Goal: Information Seeking & Learning: Learn about a topic

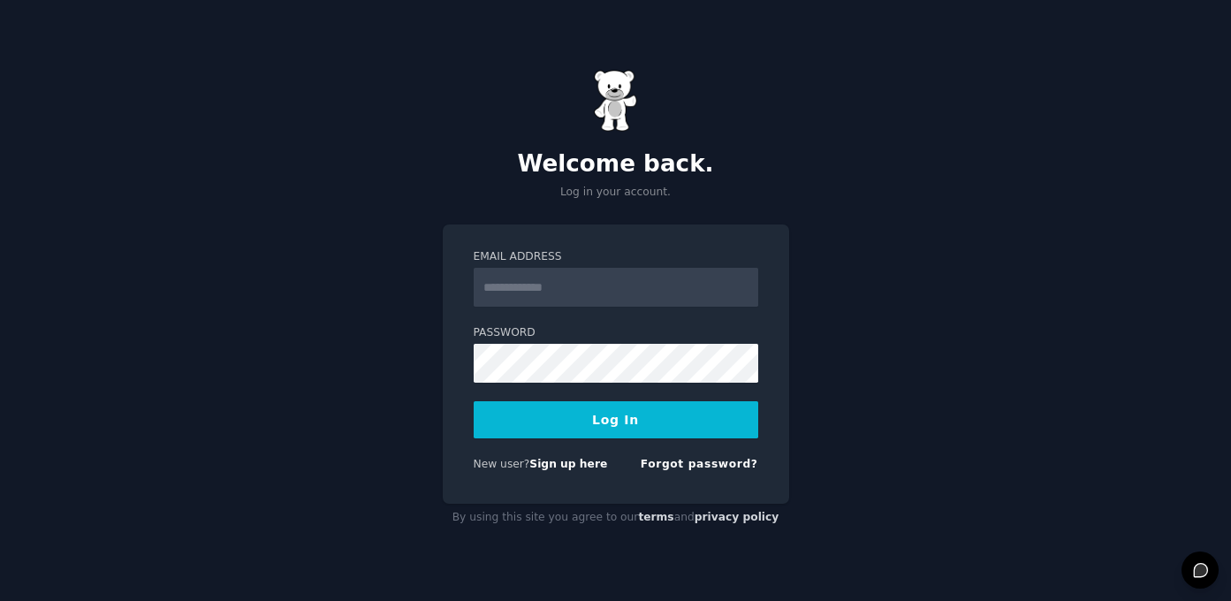
click at [635, 293] on input "Email Address" at bounding box center [616, 287] width 285 height 39
type input "**********"
click at [612, 422] on button "Log In" at bounding box center [616, 419] width 285 height 37
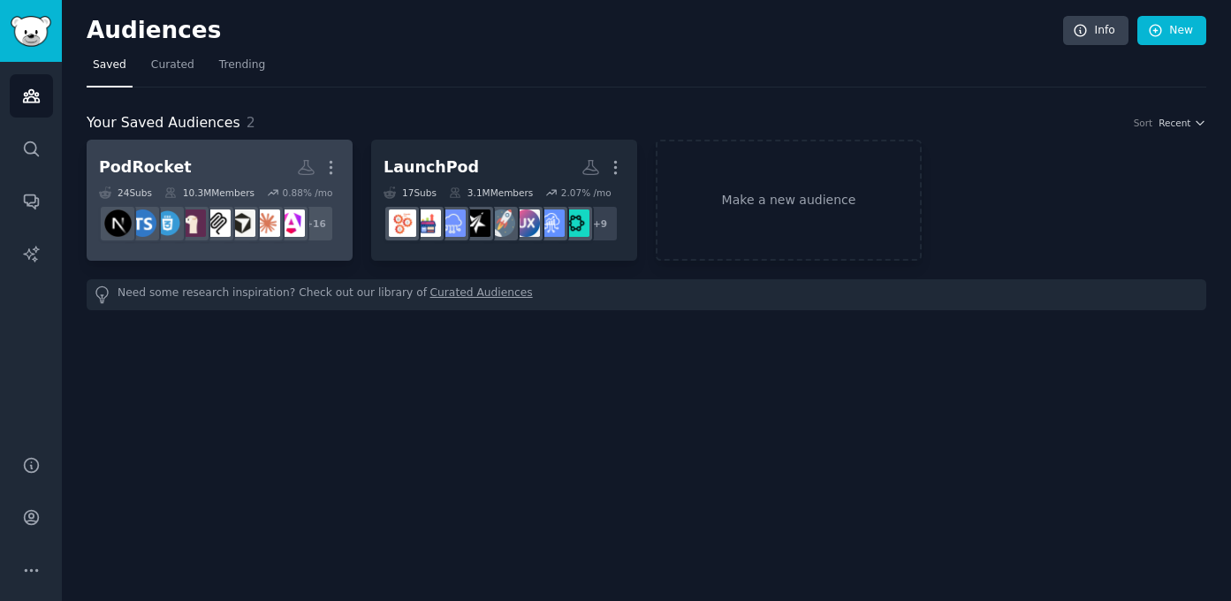
click at [186, 160] on h2 "PodRocket More" at bounding box center [219, 167] width 241 height 31
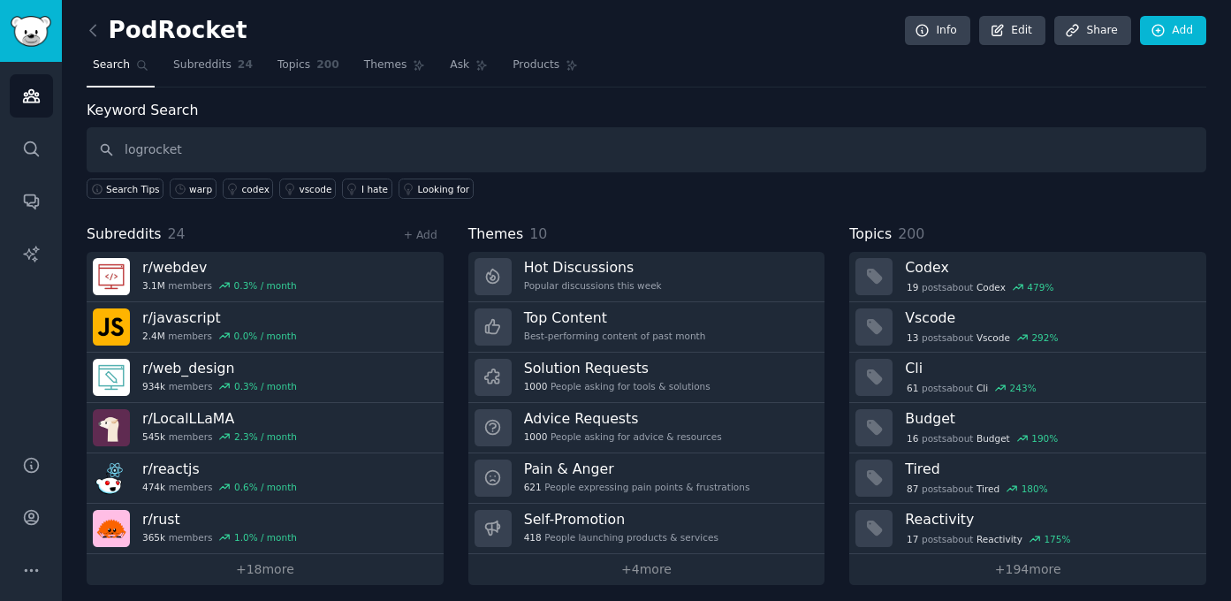
type input "logrocket"
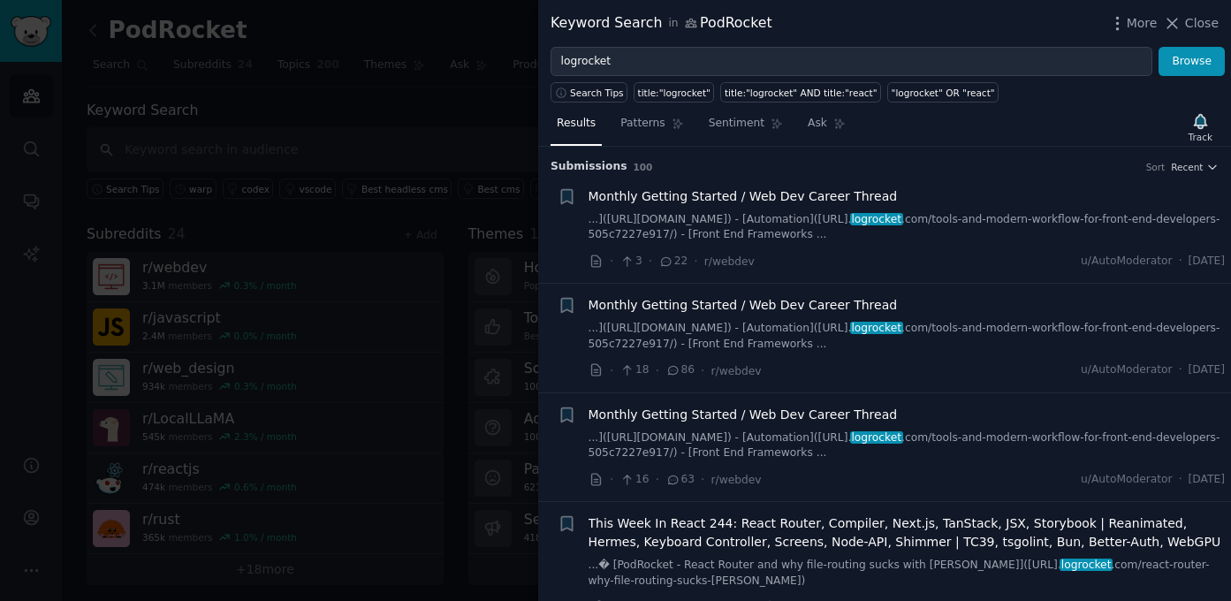
click at [331, 182] on div at bounding box center [615, 300] width 1231 height 601
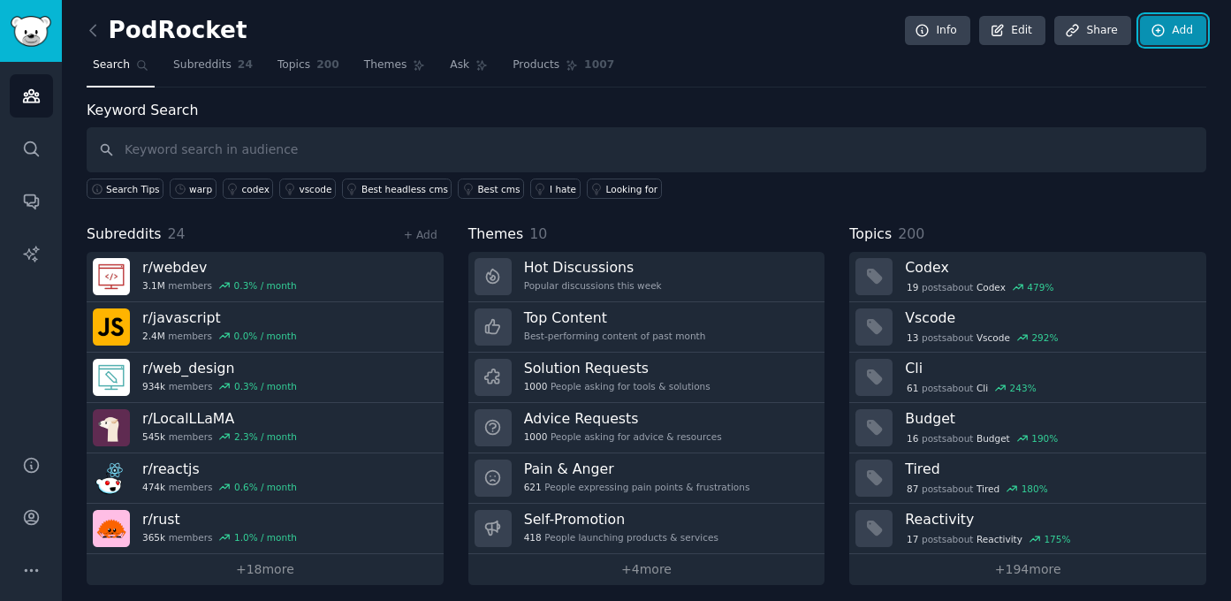
click at [1166, 17] on link "Add" at bounding box center [1173, 31] width 66 height 30
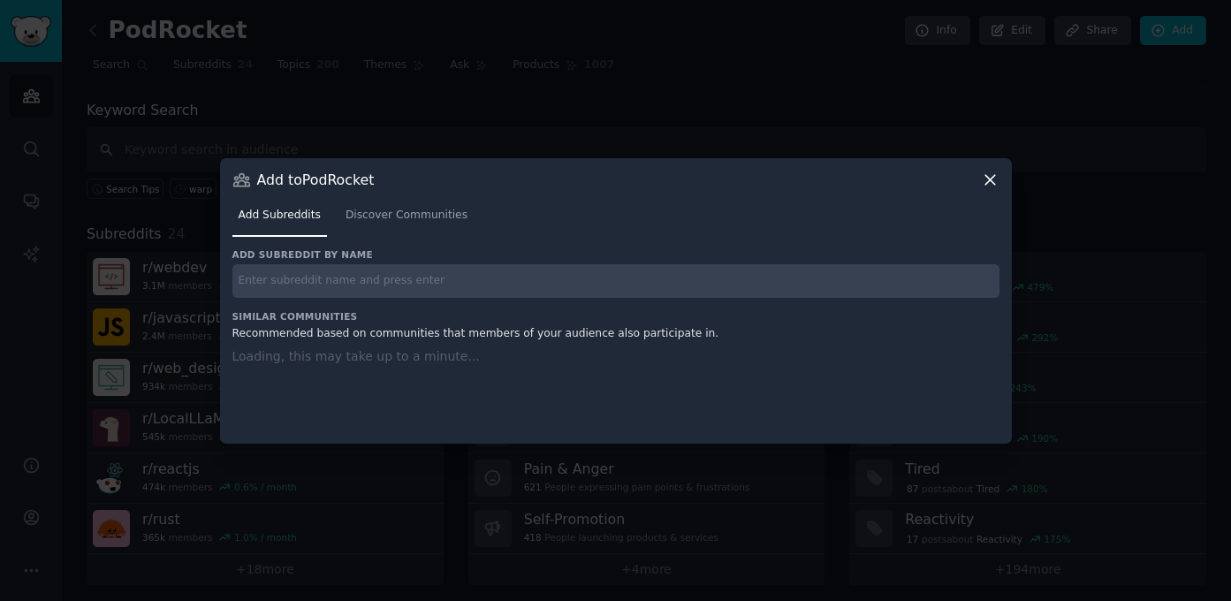
click at [991, 176] on icon at bounding box center [990, 180] width 19 height 19
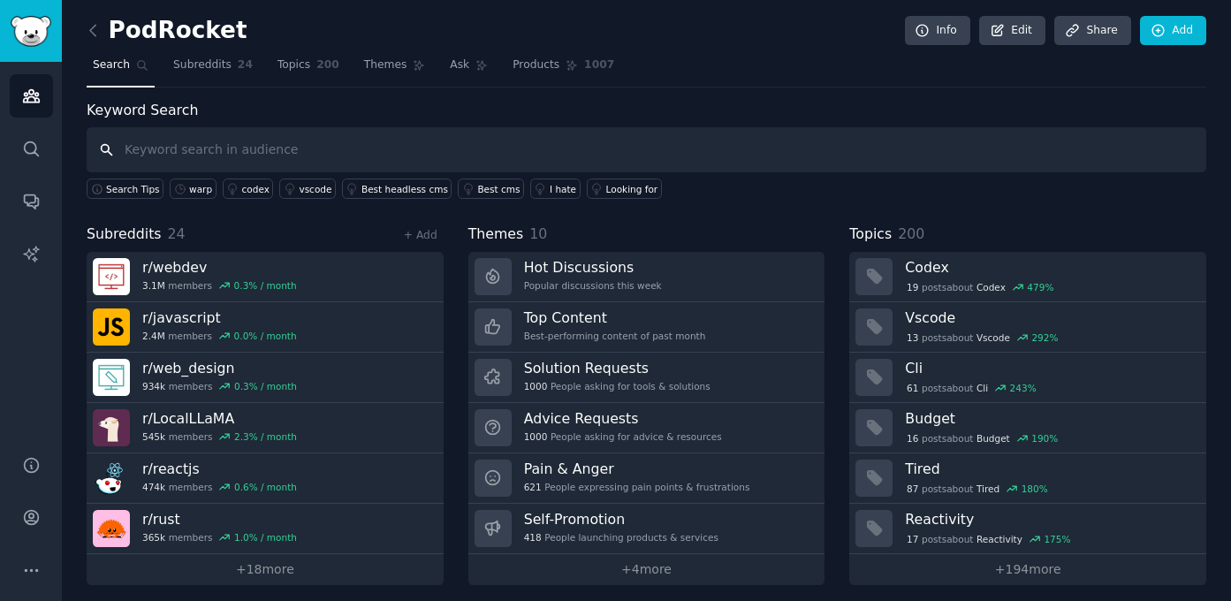
click at [726, 140] on input "text" at bounding box center [647, 149] width 1120 height 45
type input "Logrocker"
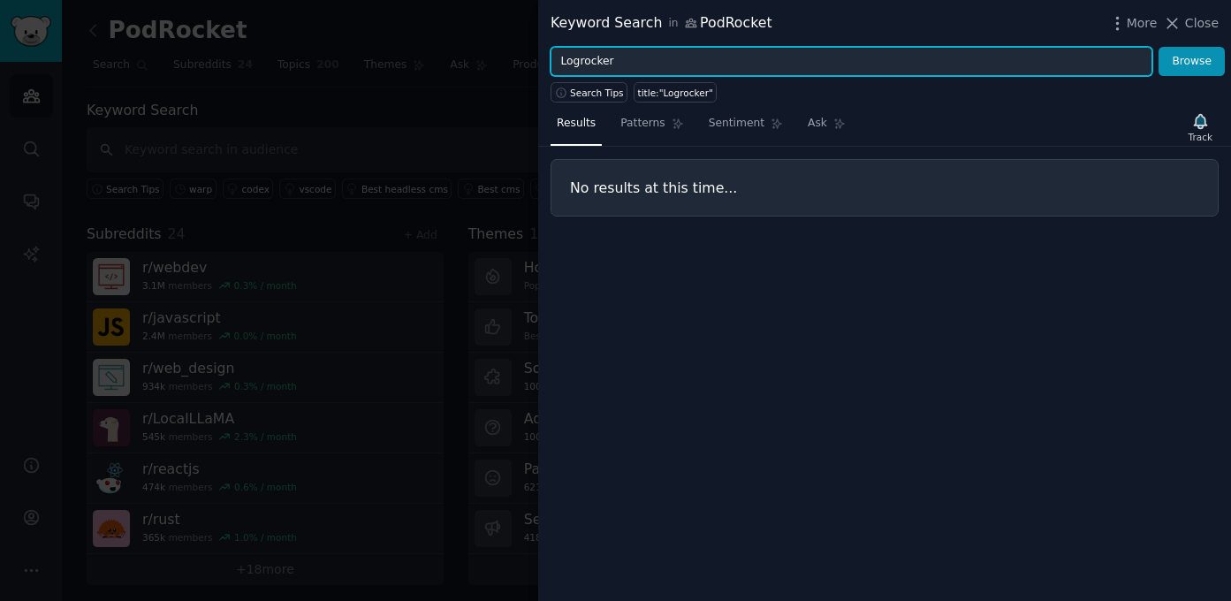
click at [658, 64] on input "Logrocker" at bounding box center [852, 62] width 602 height 30
type input "Logrocket"
click at [1158, 47] on button "Browse" at bounding box center [1191, 62] width 66 height 30
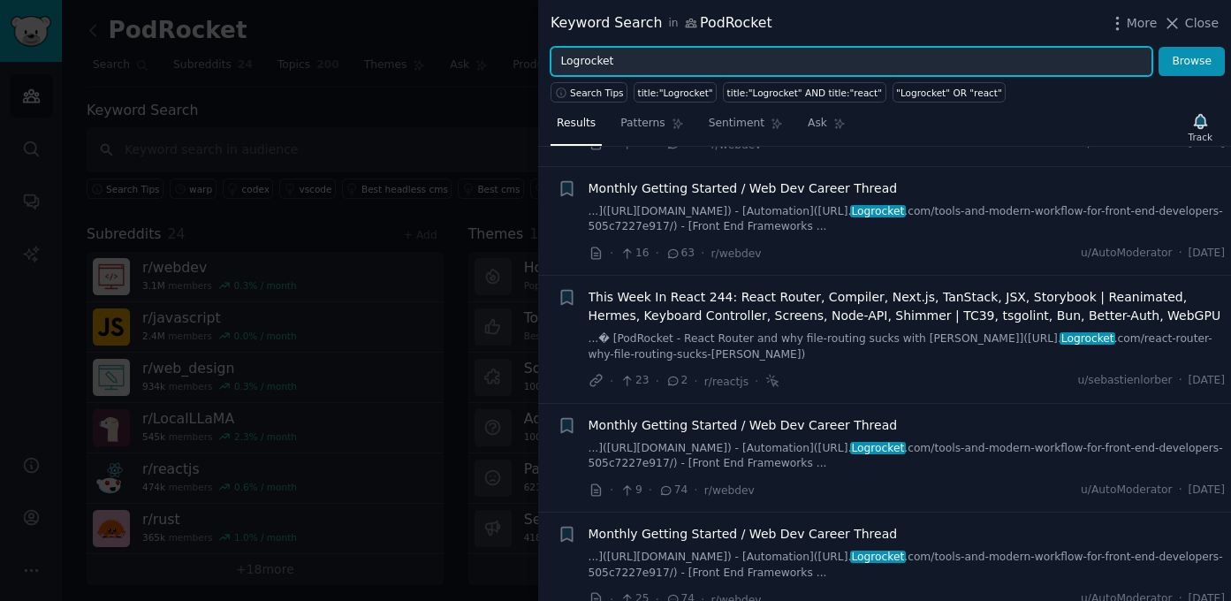
scroll to position [246, 0]
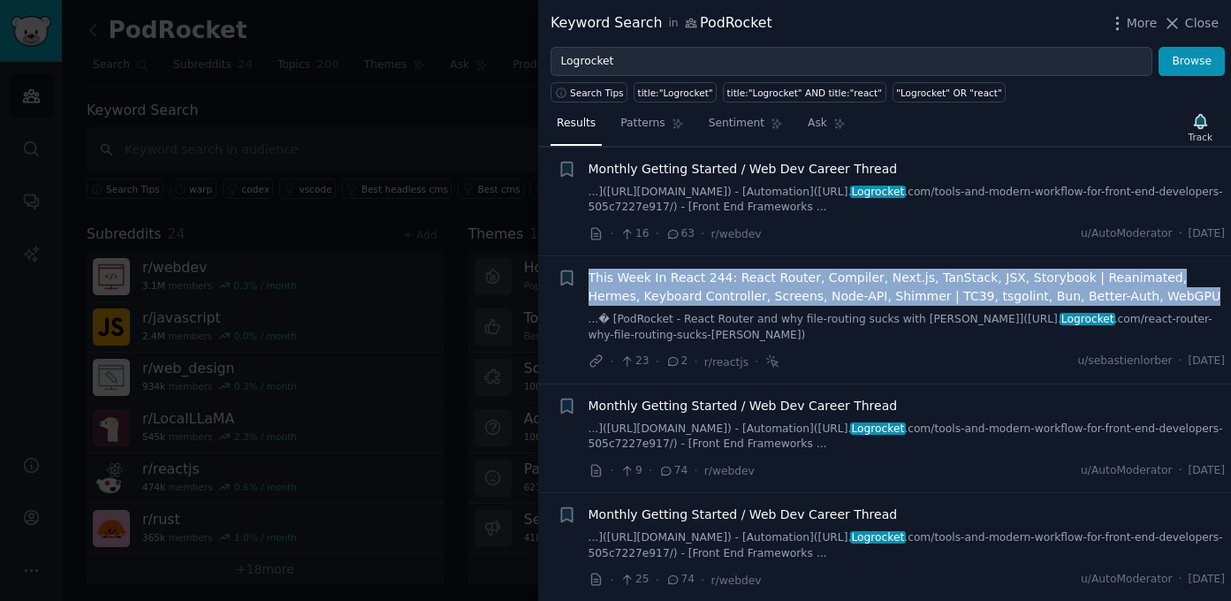
click at [1089, 281] on span "This Week In React 244: React Router, Compiler, Next.js, TanStack, JSX, Storybo…" at bounding box center [907, 287] width 637 height 37
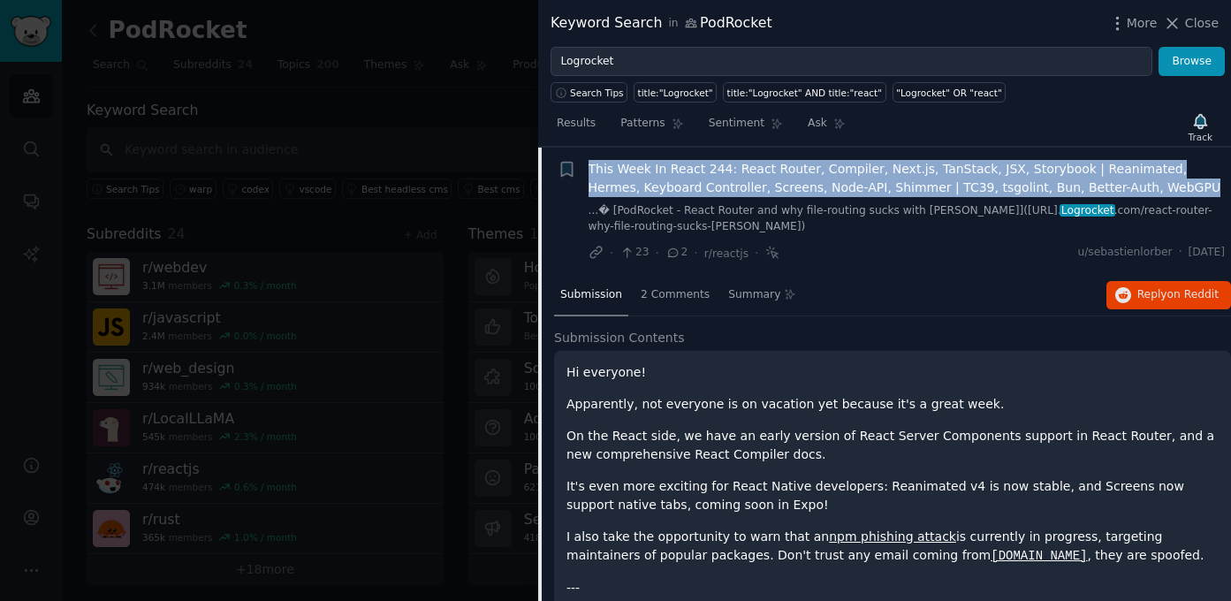
scroll to position [355, 0]
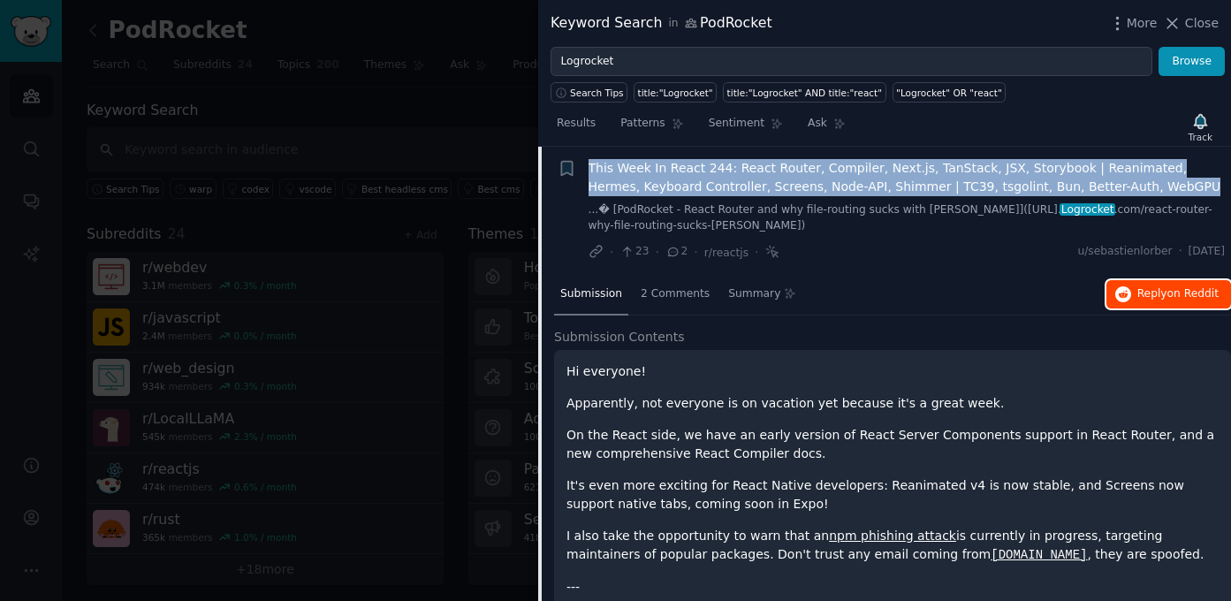
click at [1182, 291] on span "on Reddit" at bounding box center [1192, 293] width 51 height 12
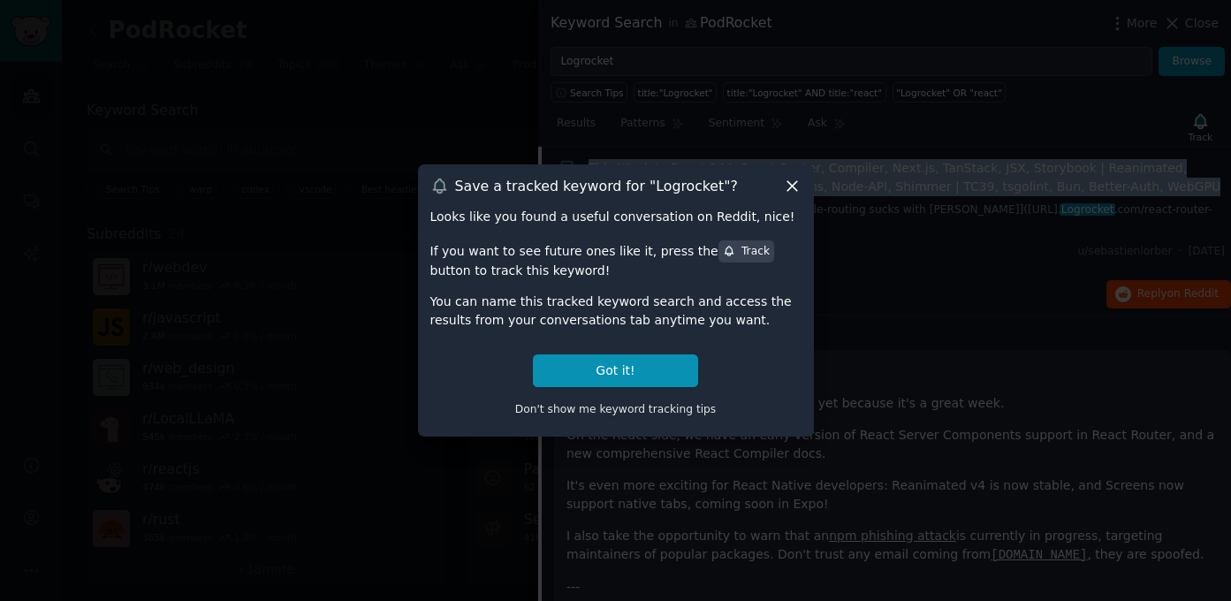
click at [793, 182] on icon at bounding box center [792, 186] width 19 height 19
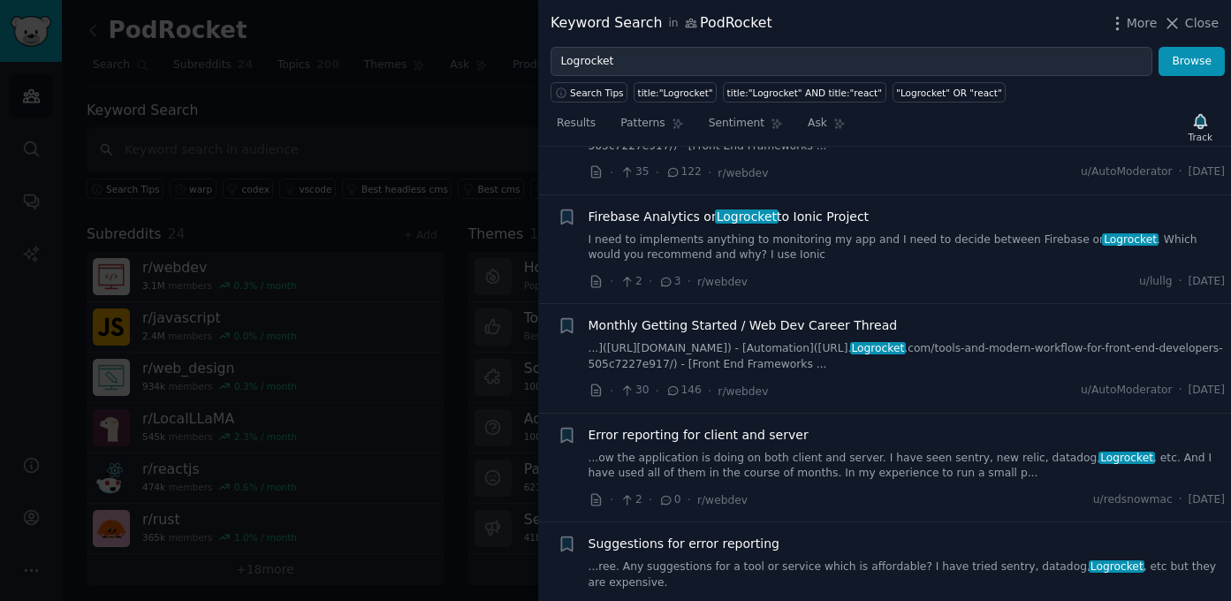
scroll to position [4320, 0]
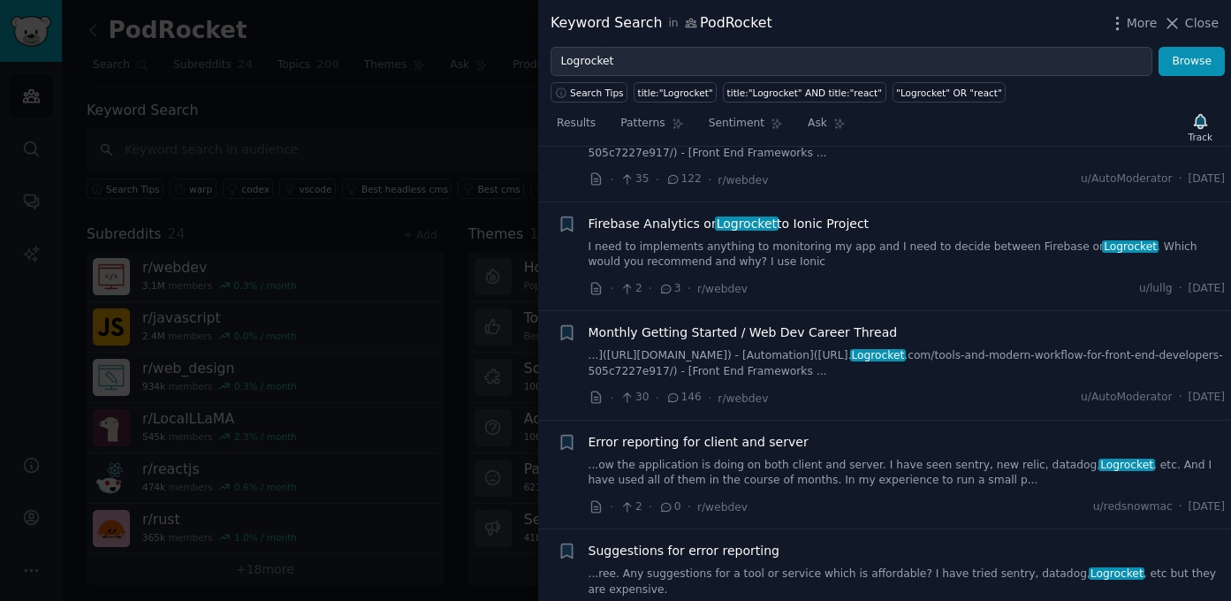
click at [911, 243] on link "I need to implements anything to monitoring my app and I need to decide between…" at bounding box center [907, 254] width 637 height 31
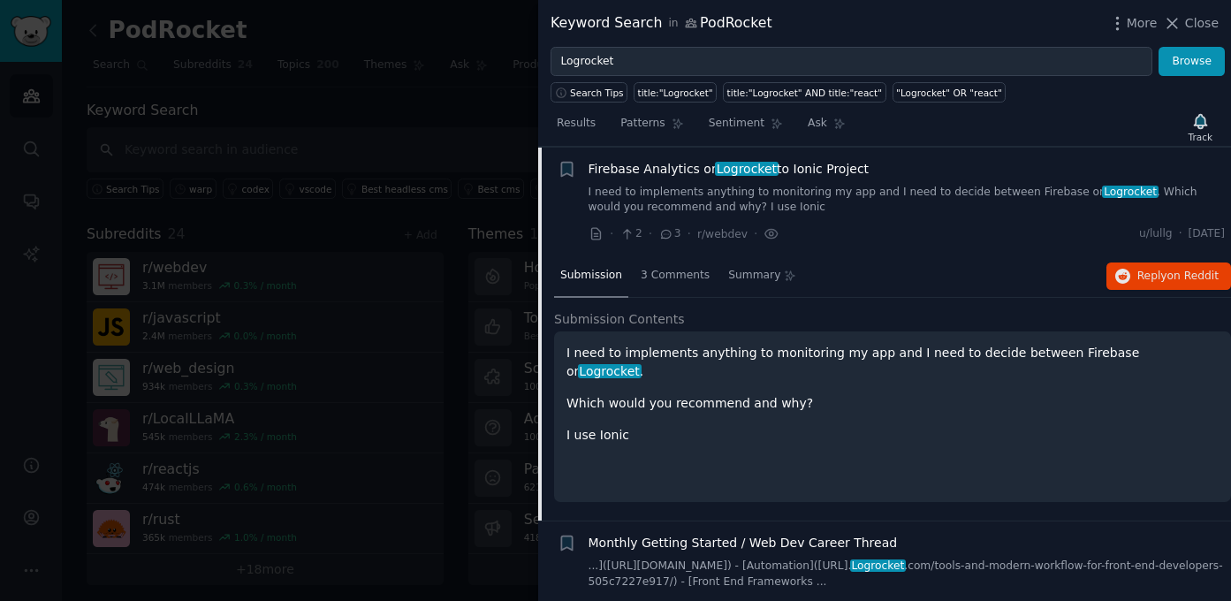
scroll to position [3320, 0]
click at [1143, 266] on button "Reply on Reddit" at bounding box center [1168, 276] width 125 height 28
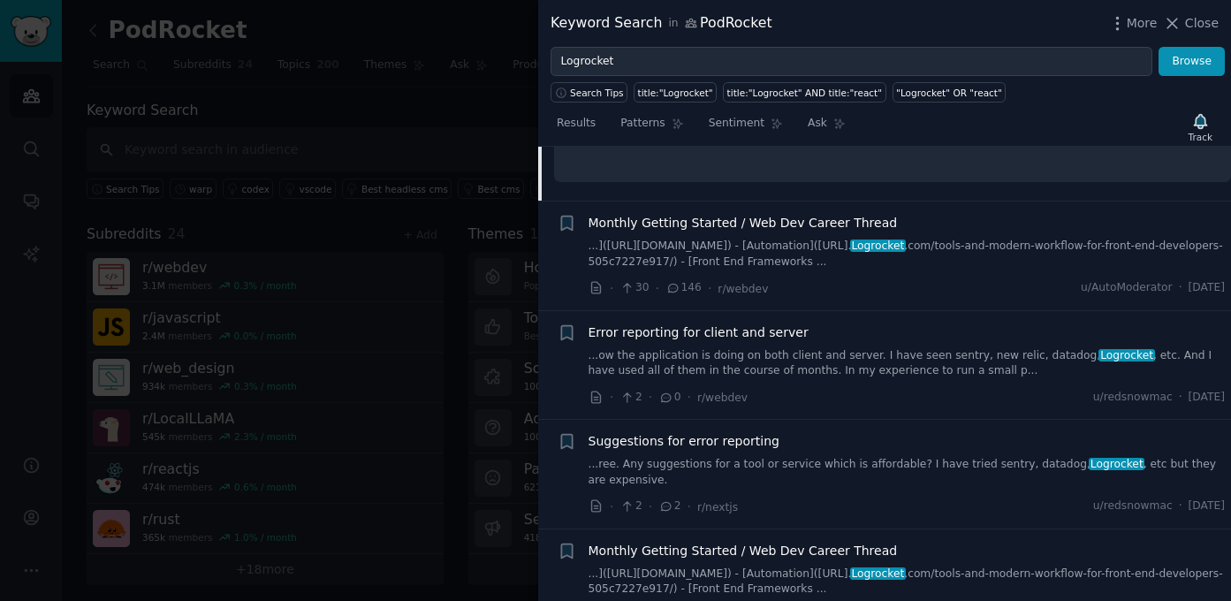
scroll to position [3759, 0]
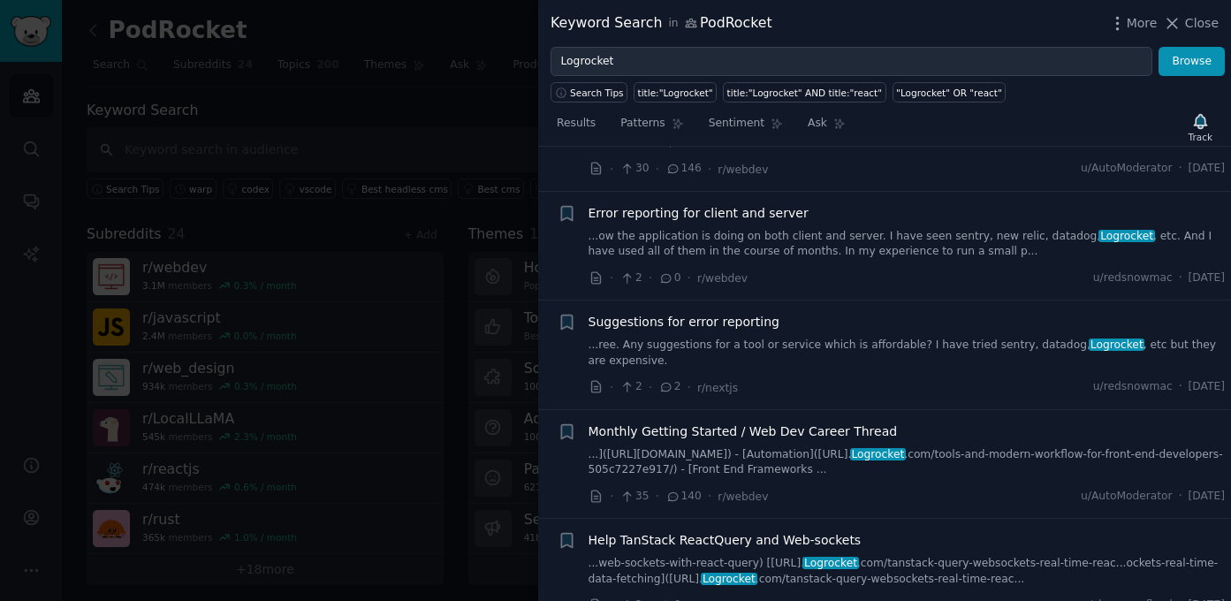
click at [880, 267] on div "Error reporting for client and server ...ow the application is doing on both cl…" at bounding box center [907, 246] width 637 height 84
click at [902, 235] on link "...ow the application is doing on both client and server. I have seen sentry, n…" at bounding box center [907, 244] width 637 height 31
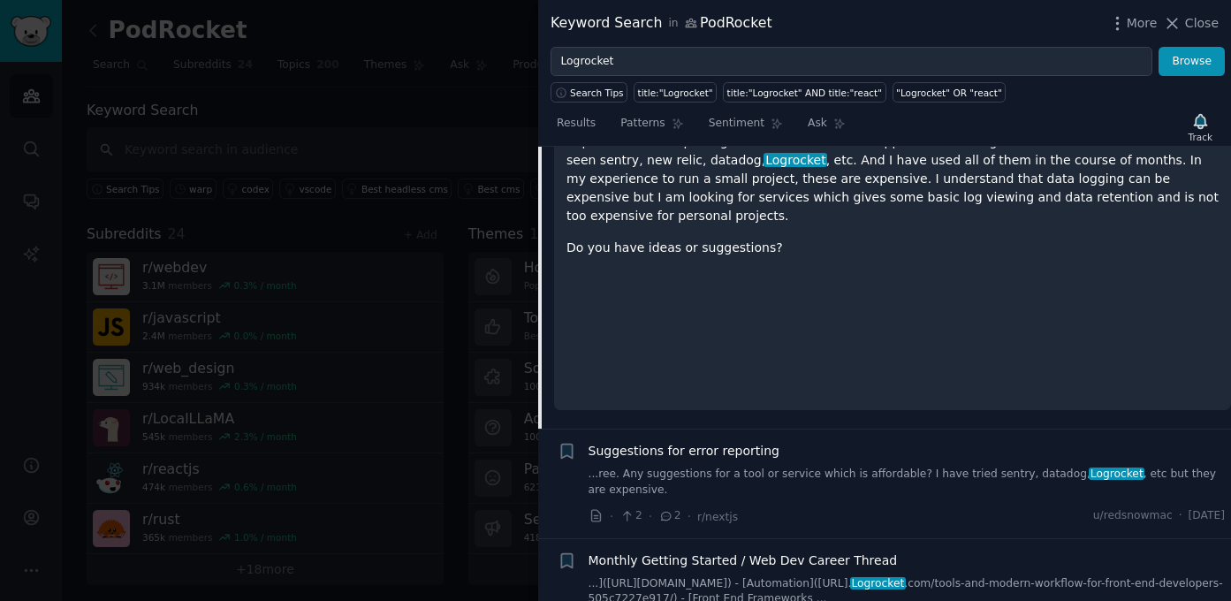
scroll to position [3766, 0]
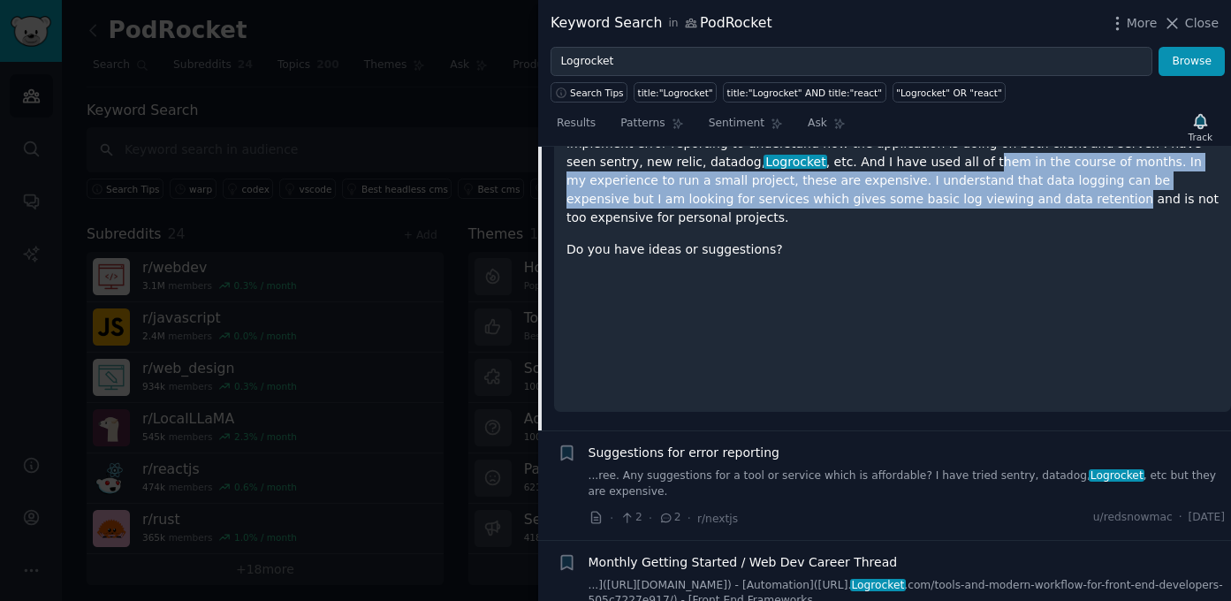
drag, startPoint x: 838, startPoint y: 160, endPoint x: 839, endPoint y: 194, distance: 34.5
click at [839, 195] on p "I have over 1k users now in one of the application that I have built. Its hoste…" at bounding box center [892, 171] width 652 height 111
click at [839, 194] on p "I have over 1k users now in one of the application that I have built. Its hoste…" at bounding box center [892, 171] width 652 height 111
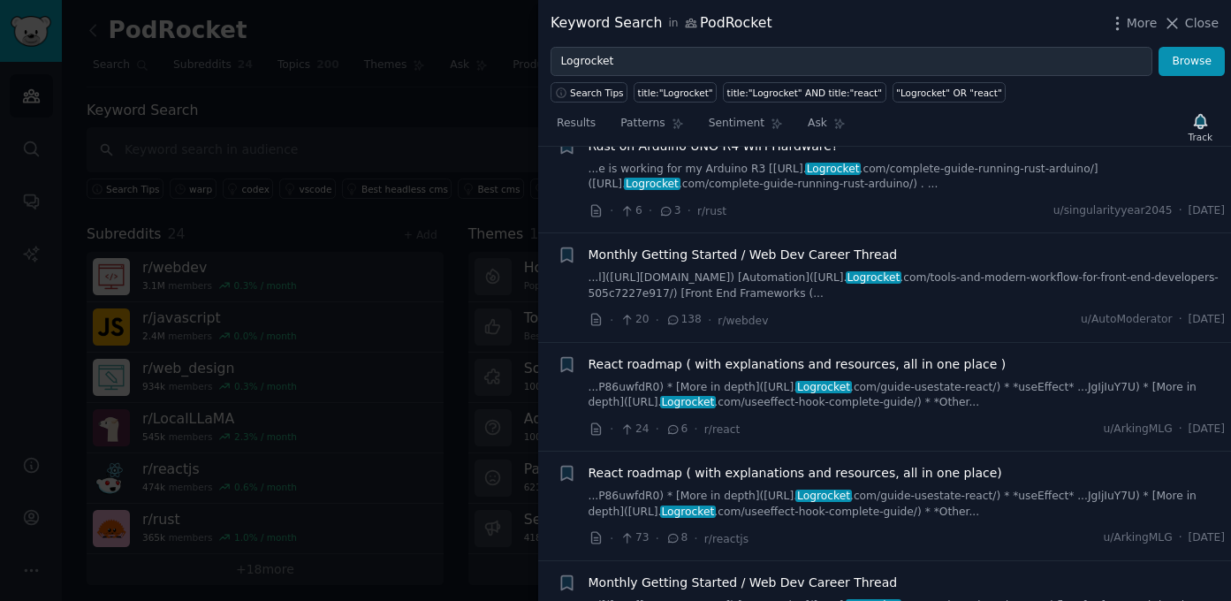
scroll to position [5285, 0]
